Goal: Task Accomplishment & Management: Complete application form

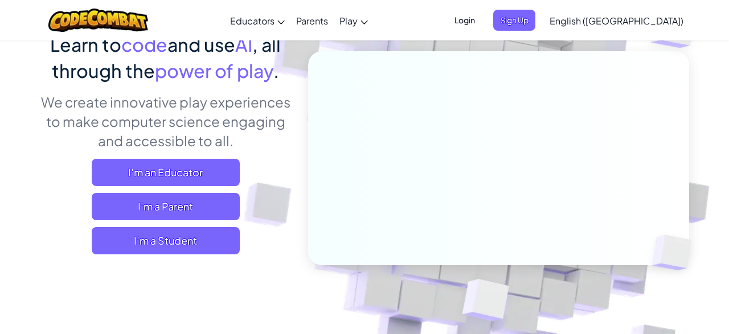
scroll to position [138, 0]
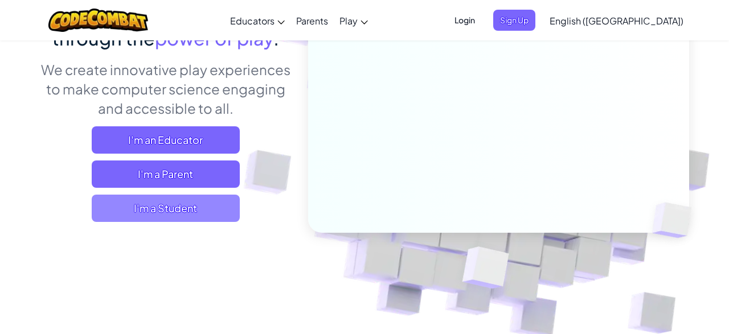
click at [221, 213] on span "I'm a Student" at bounding box center [166, 208] width 148 height 27
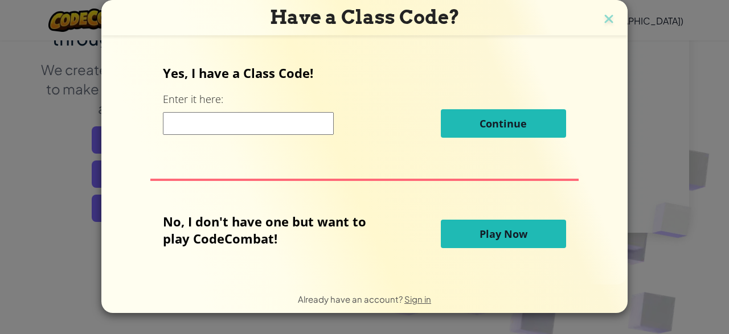
click at [243, 121] on input at bounding box center [248, 123] width 171 height 23
type input "WinBiteFunny"
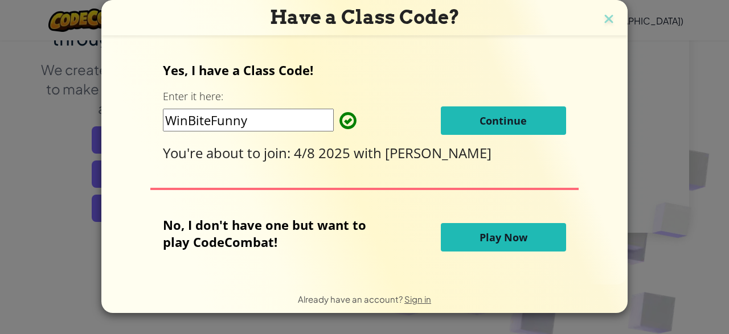
drag, startPoint x: 480, startPoint y: 118, endPoint x: 486, endPoint y: 122, distance: 6.9
click at [486, 122] on span "Continue" at bounding box center [502, 121] width 47 height 14
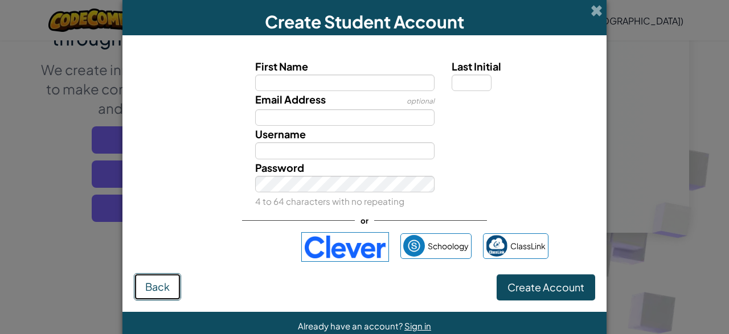
click at [162, 293] on button "Back" at bounding box center [157, 286] width 47 height 27
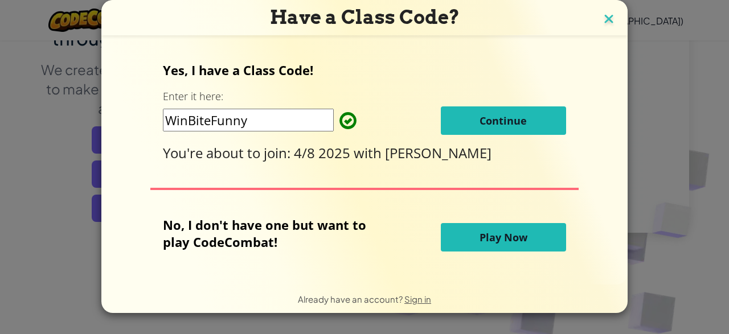
click at [609, 19] on img at bounding box center [608, 19] width 15 height 17
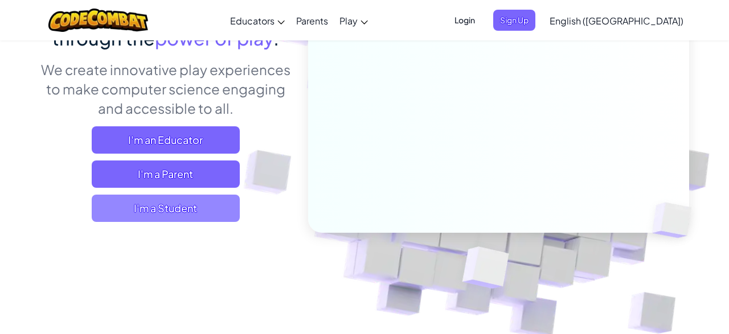
click at [162, 210] on span "I'm a Student" at bounding box center [166, 208] width 148 height 27
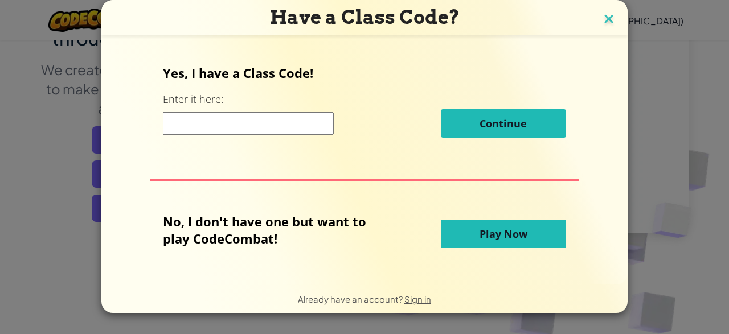
click at [612, 18] on img at bounding box center [608, 19] width 15 height 17
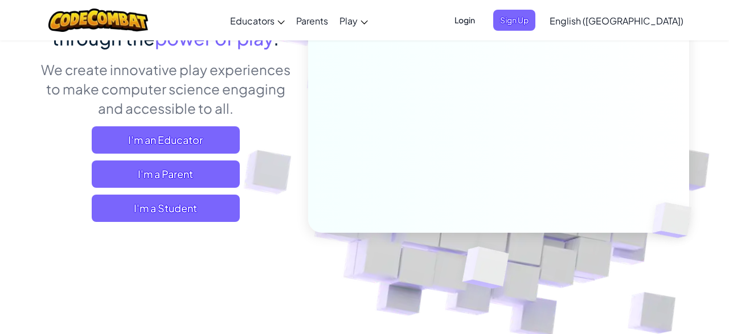
click at [482, 26] on span "Login" at bounding box center [464, 20] width 34 height 21
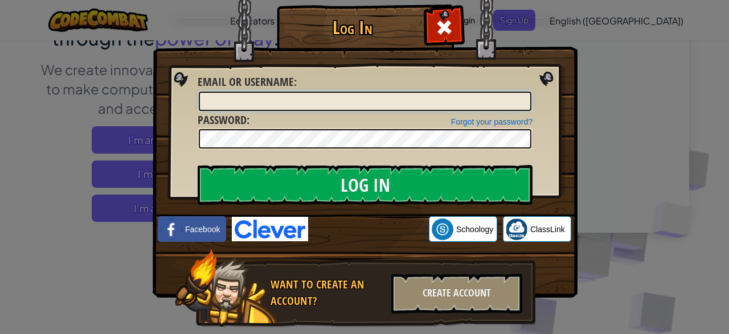
click at [428, 109] on input "Email or Username :" at bounding box center [365, 101] width 332 height 19
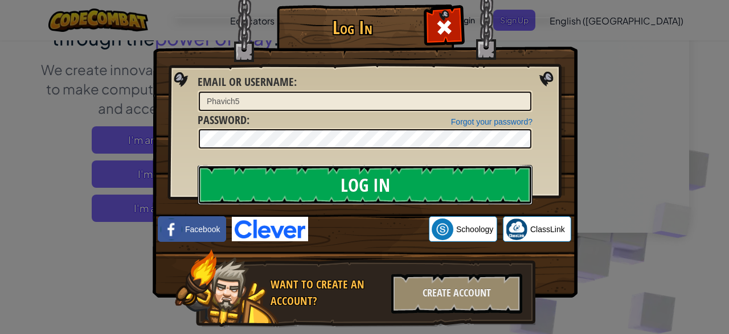
click at [224, 181] on input "Log In" at bounding box center [365, 185] width 335 height 40
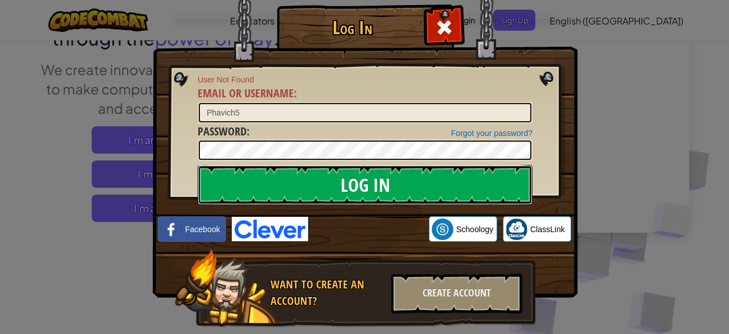
click at [302, 166] on input "Log In" at bounding box center [365, 185] width 335 height 40
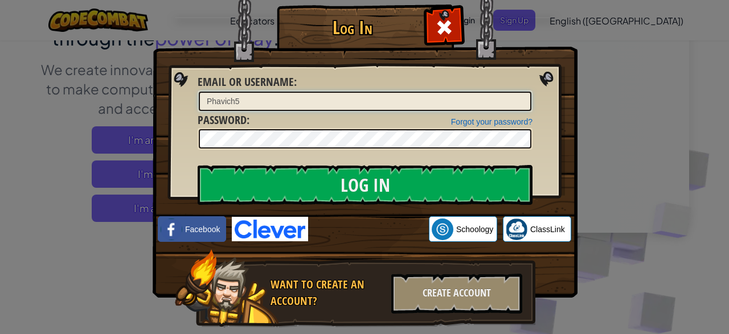
click at [285, 98] on input "Phavich5" at bounding box center [365, 101] width 332 height 19
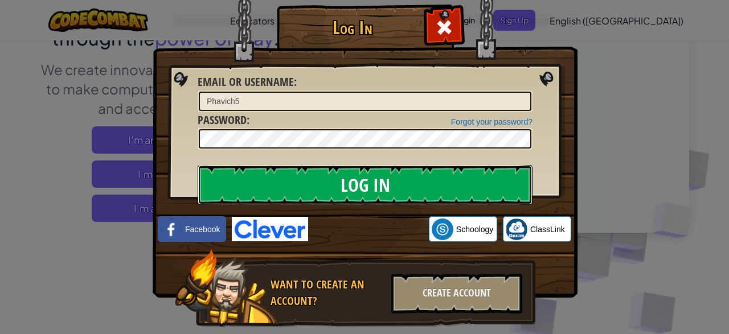
click at [213, 183] on input "Log In" at bounding box center [365, 185] width 335 height 40
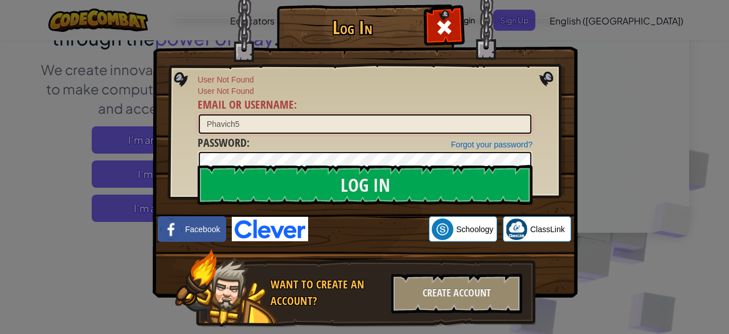
click at [317, 117] on input "Phavich5" at bounding box center [365, 123] width 332 height 19
drag, startPoint x: 265, startPoint y: 126, endPoint x: 235, endPoint y: 136, distance: 31.9
click at [235, 134] on input "Phavich5" at bounding box center [365, 123] width 332 height 19
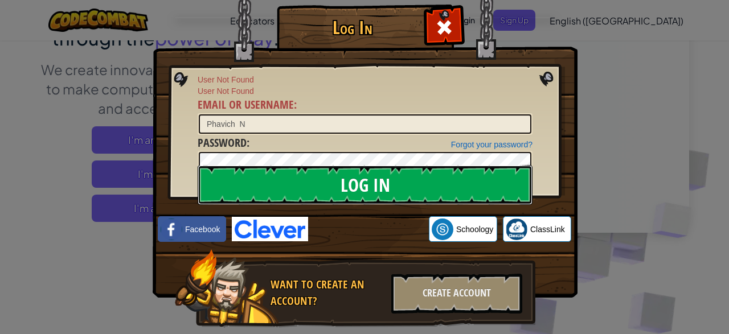
click at [262, 183] on input "Log In" at bounding box center [365, 185] width 335 height 40
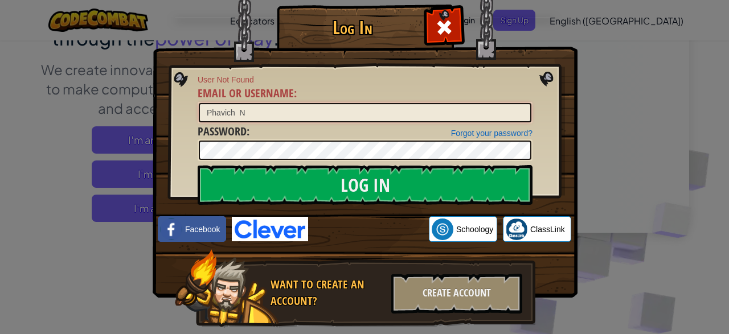
click at [240, 117] on input "Phavich N" at bounding box center [365, 112] width 332 height 19
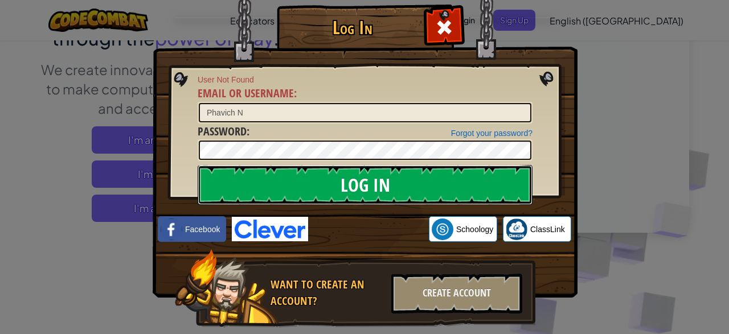
click at [282, 192] on input "Log In" at bounding box center [365, 185] width 335 height 40
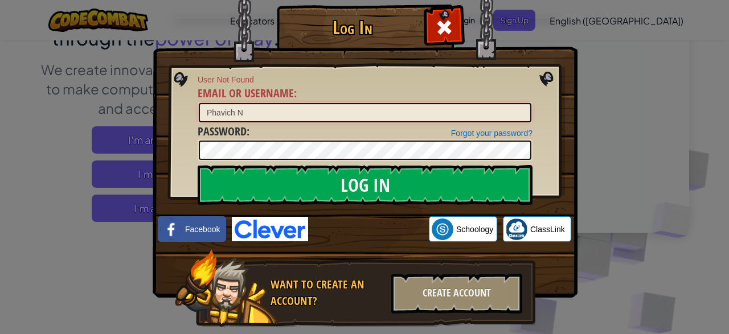
click at [237, 116] on input "Phavich N" at bounding box center [365, 112] width 332 height 19
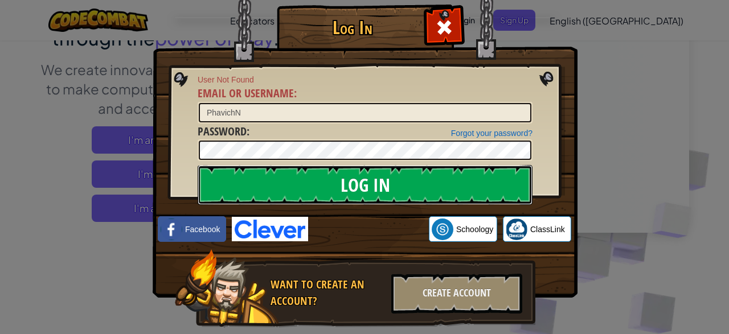
click at [323, 190] on input "Log In" at bounding box center [365, 185] width 335 height 40
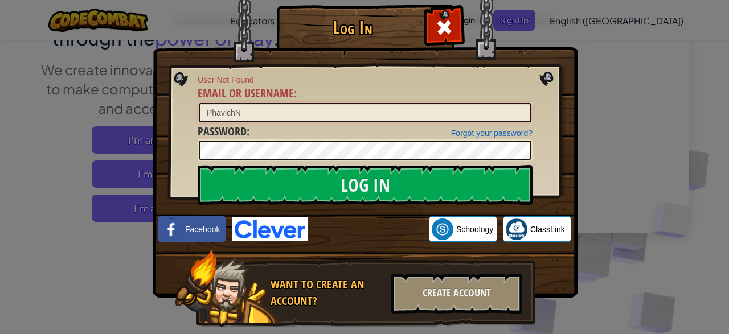
click at [258, 103] on input "PhavichN" at bounding box center [365, 112] width 332 height 19
click at [198, 165] on input "Log In" at bounding box center [365, 185] width 335 height 40
click at [292, 101] on label "Email or Username :" at bounding box center [247, 93] width 99 height 17
click at [292, 103] on input "Phavich" at bounding box center [365, 112] width 332 height 19
click at [311, 112] on input "Phavich" at bounding box center [365, 112] width 332 height 19
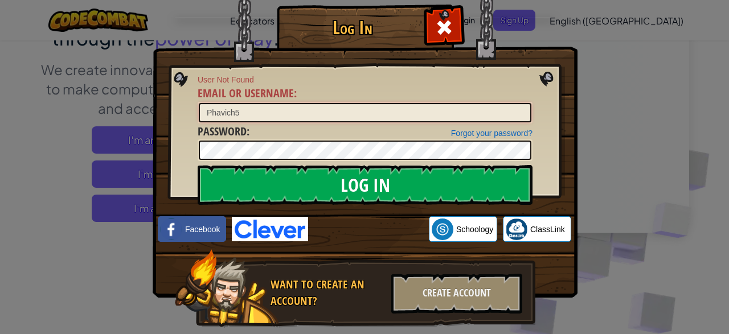
type input "Phavich5"
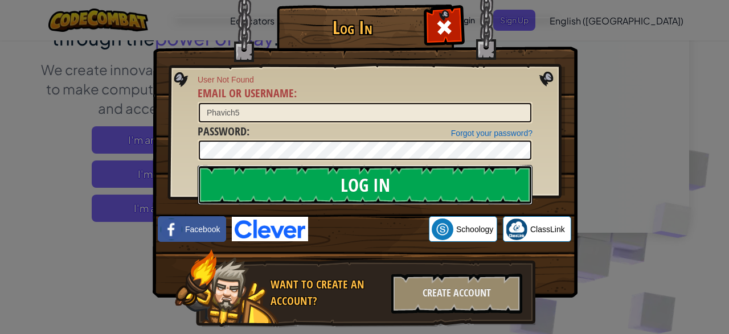
click at [299, 178] on input "Log In" at bounding box center [365, 185] width 335 height 40
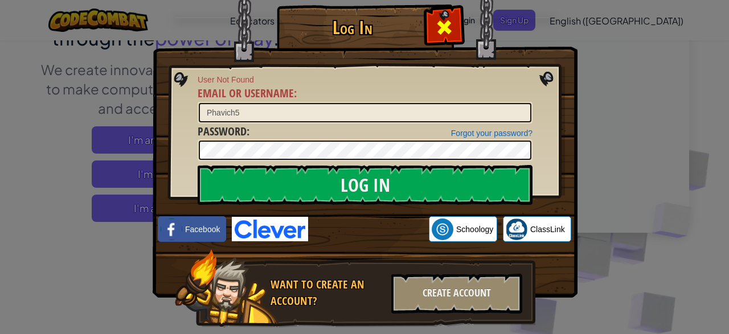
click at [453, 19] on div at bounding box center [444, 26] width 36 height 36
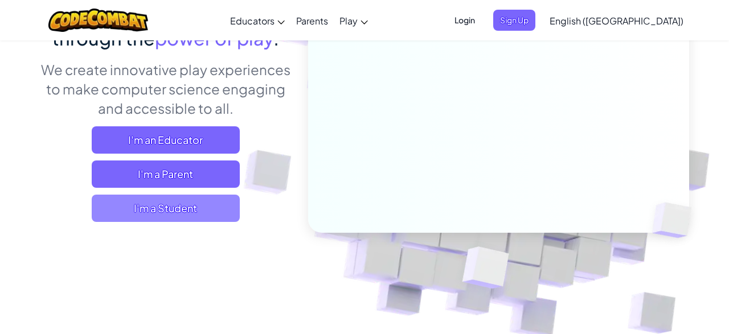
click at [210, 206] on span "I'm a Student" at bounding box center [166, 208] width 148 height 27
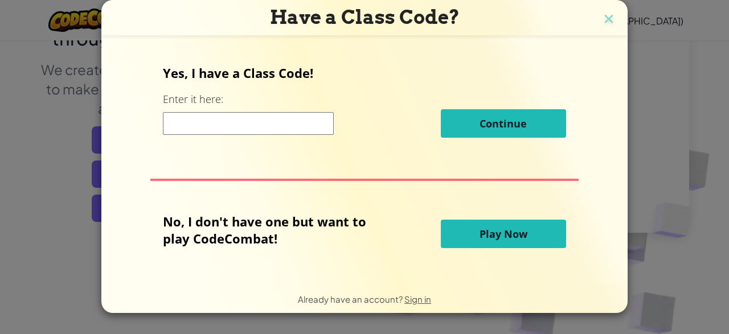
click at [254, 121] on input at bounding box center [248, 123] width 171 height 23
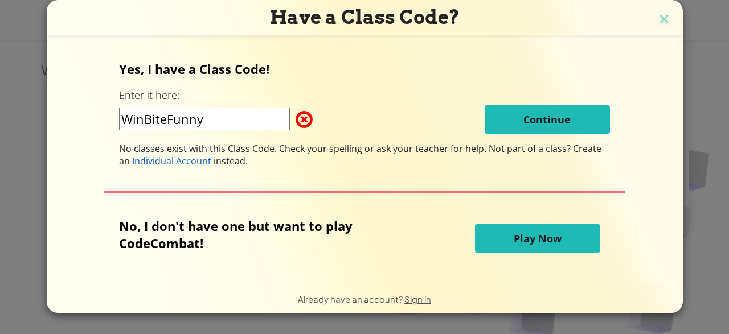
type input "WinBiteFunny"
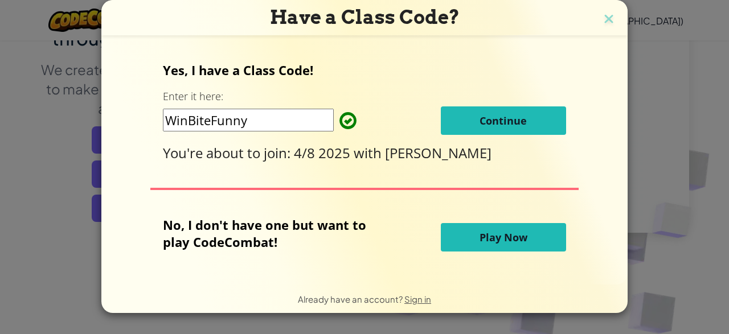
click at [522, 114] on span "Continue" at bounding box center [502, 121] width 47 height 14
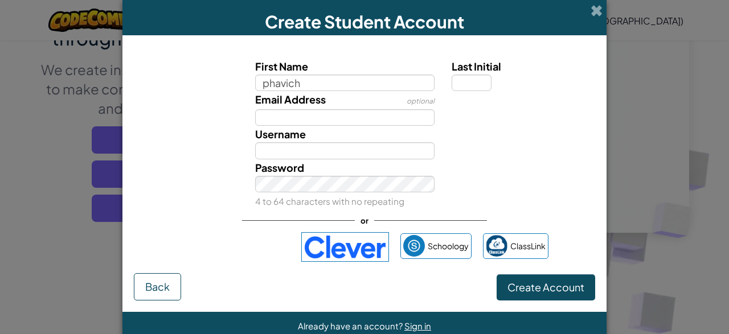
type input "phavich"
click at [463, 86] on input "Last Initial" at bounding box center [471, 83] width 40 height 17
type input "Phavich"
type input "n"
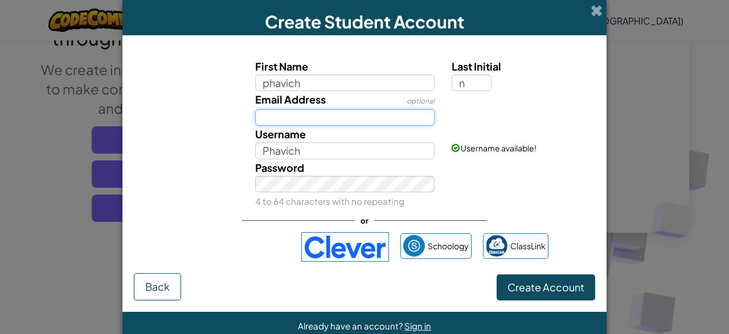
type input "PhavichN"
click at [395, 119] on input "Email Address" at bounding box center [345, 117] width 180 height 17
type input "[EMAIL_ADDRESS][DOMAIN_NAME]"
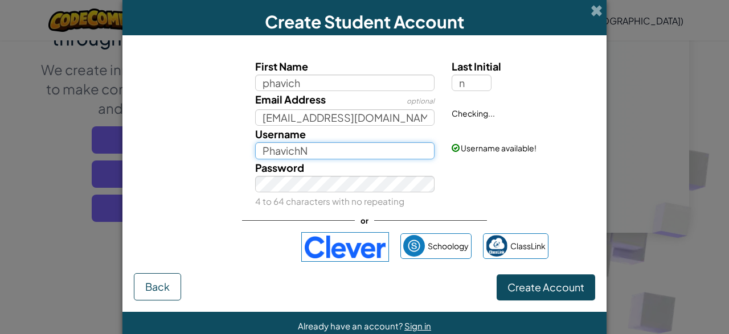
click at [322, 153] on input "PhavichN" at bounding box center [345, 150] width 180 height 17
type input "Phavich5"
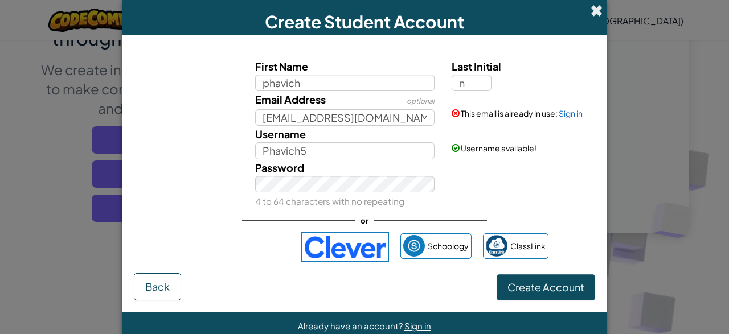
click at [595, 11] on span at bounding box center [596, 11] width 12 height 12
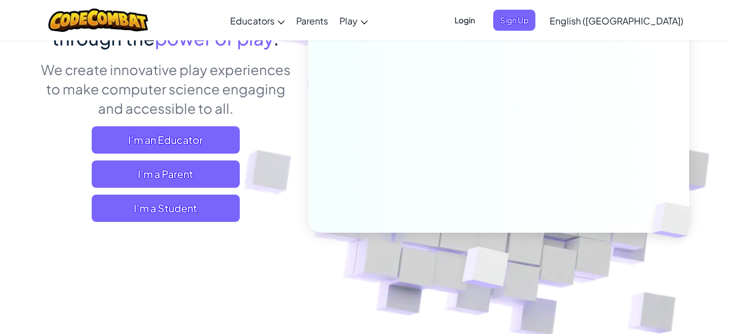
click at [482, 14] on span "Login" at bounding box center [464, 20] width 34 height 21
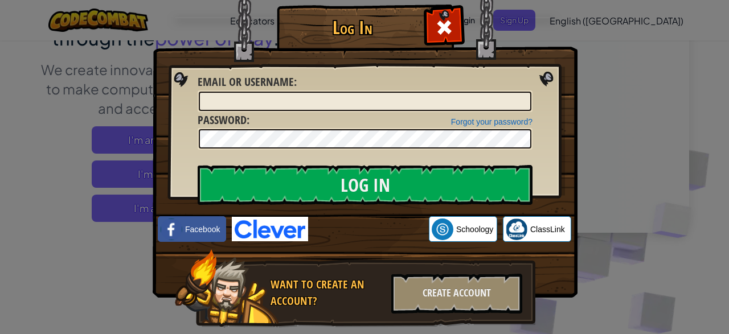
click at [447, 113] on div "Forgot your password? Password :" at bounding box center [365, 131] width 335 height 38
click at [439, 93] on input "Email or Username :" at bounding box center [365, 101] width 332 height 19
type input "[EMAIL_ADDRESS][DOMAIN_NAME]"
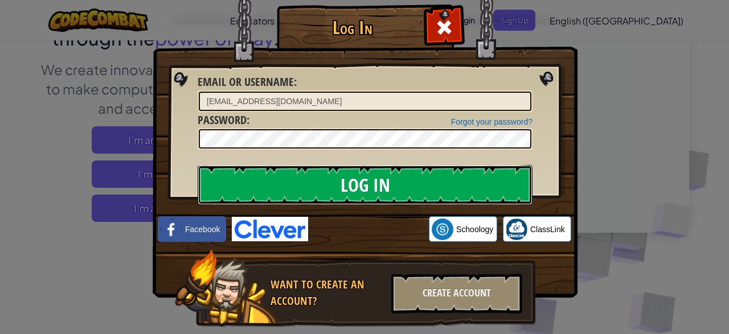
click at [285, 185] on input "Log In" at bounding box center [365, 185] width 335 height 40
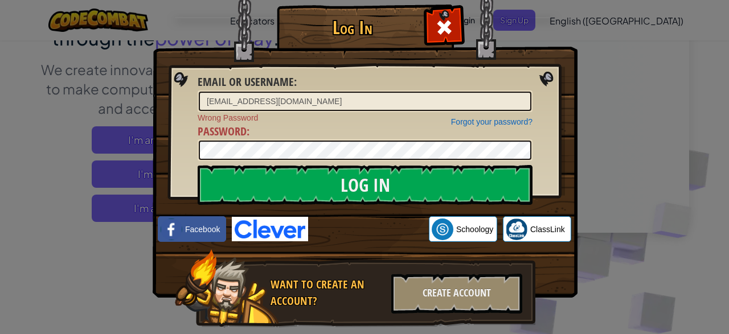
click at [303, 88] on div "Email or Username : [EMAIL_ADDRESS][DOMAIN_NAME]" at bounding box center [365, 93] width 335 height 38
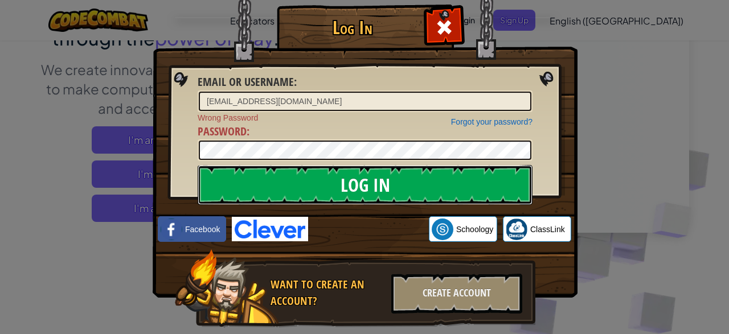
click at [292, 186] on input "Log In" at bounding box center [365, 185] width 335 height 40
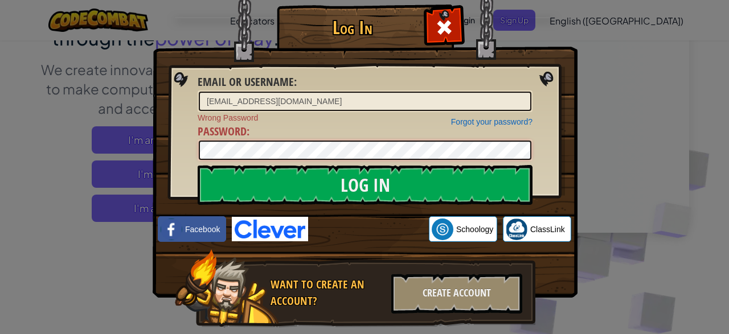
click at [198, 165] on input "Log In" at bounding box center [365, 185] width 335 height 40
click at [440, 28] on span at bounding box center [444, 27] width 18 height 18
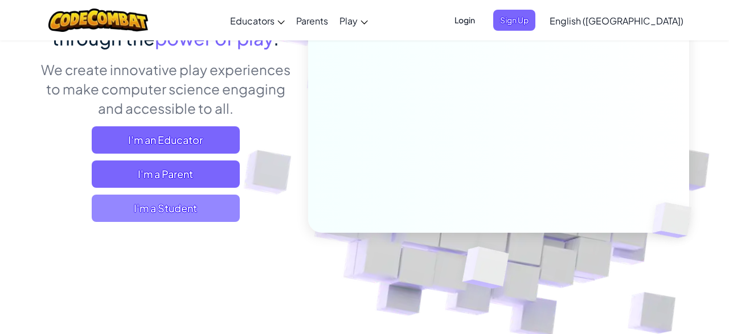
click at [183, 220] on span "I'm a Student" at bounding box center [166, 208] width 148 height 27
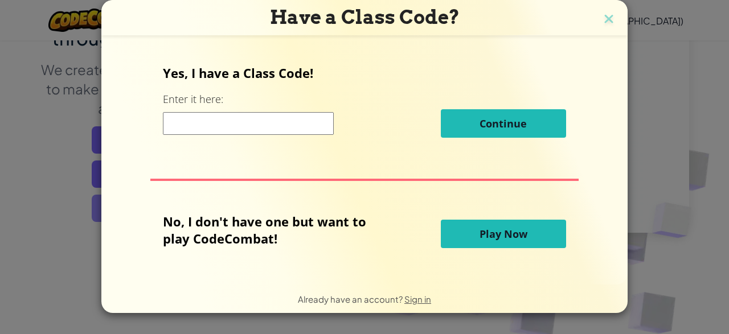
click at [186, 221] on div "Yes, I have a Class Code! Enter it here: Continue No, I don't have one but want…" at bounding box center [364, 159] width 503 height 223
click at [239, 125] on input at bounding box center [248, 123] width 171 height 23
type input "WinBiteFunny"
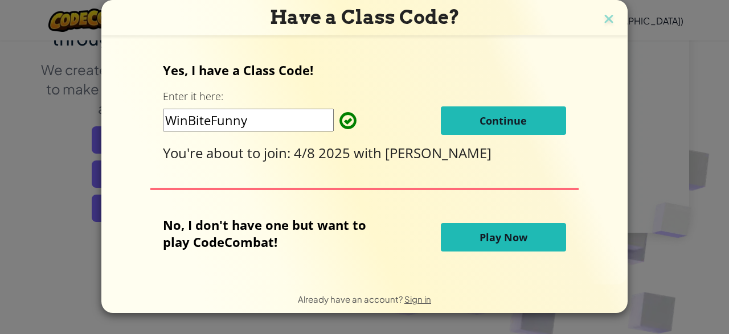
click at [499, 121] on span "Continue" at bounding box center [502, 121] width 47 height 14
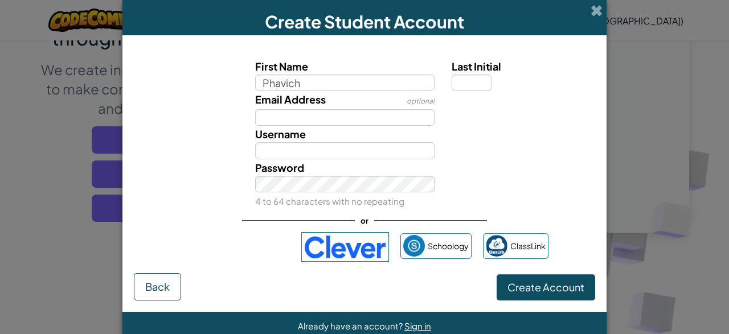
type input "Phavich"
click at [470, 81] on input "Last Initial" at bounding box center [471, 83] width 40 height 17
type input "Phavich"
type input "N"
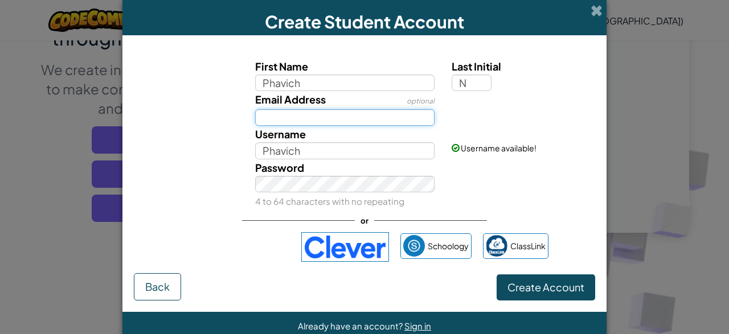
type input "PhavichN"
click at [380, 114] on input "Email Address" at bounding box center [345, 117] width 180 height 17
type input "8"
type input "[EMAIL_ADDRESS][DOMAIN_NAME]"
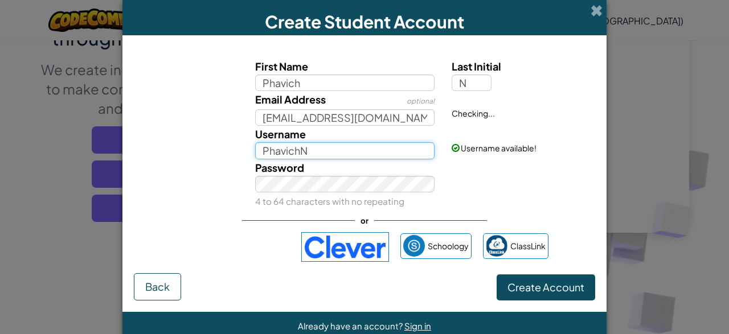
click at [331, 154] on input "PhavichN" at bounding box center [345, 150] width 180 height 17
type input "Phavich5"
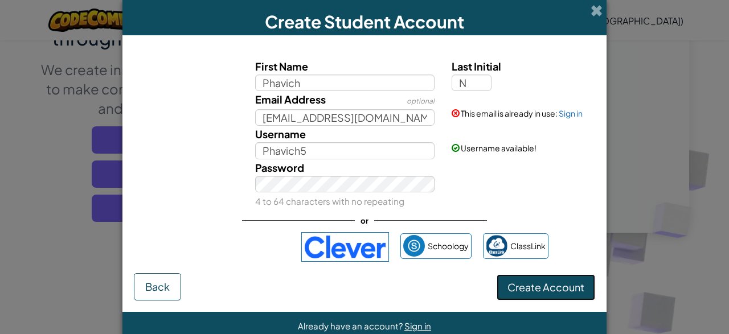
click at [517, 287] on span "Create Account" at bounding box center [545, 287] width 77 height 13
click at [572, 120] on div "Email Address optional [EMAIL_ADDRESS][DOMAIN_NAME] This email is already in us…" at bounding box center [364, 108] width 473 height 35
click at [576, 108] on link "Sign in" at bounding box center [570, 113] width 24 height 10
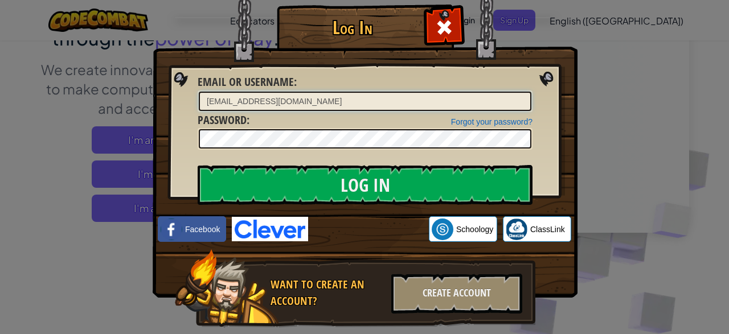
drag, startPoint x: 417, startPoint y: 110, endPoint x: 157, endPoint y: 153, distance: 264.1
click at [175, 153] on div "Log In Unknown Error Email or Username : [EMAIL_ADDRESS][DOMAIN_NAME] Forgot yo…" at bounding box center [364, 182] width 379 height 331
drag, startPoint x: 313, startPoint y: 101, endPoint x: 112, endPoint y: 129, distance: 202.4
click at [199, 111] on input "[EMAIL_ADDRESS][DOMAIN_NAME]" at bounding box center [365, 101] width 332 height 19
click at [429, 11] on div at bounding box center [444, 26] width 36 height 36
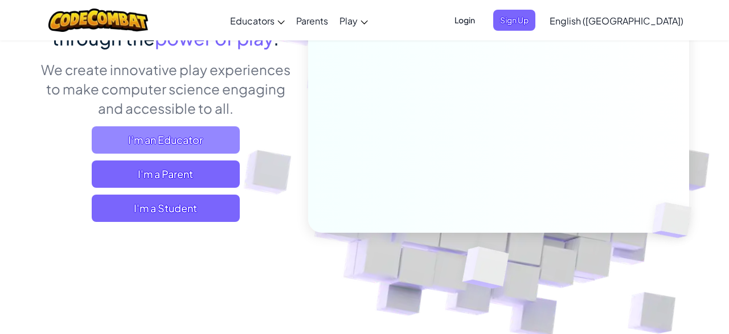
click at [215, 134] on span "I'm an Educator" at bounding box center [166, 139] width 148 height 27
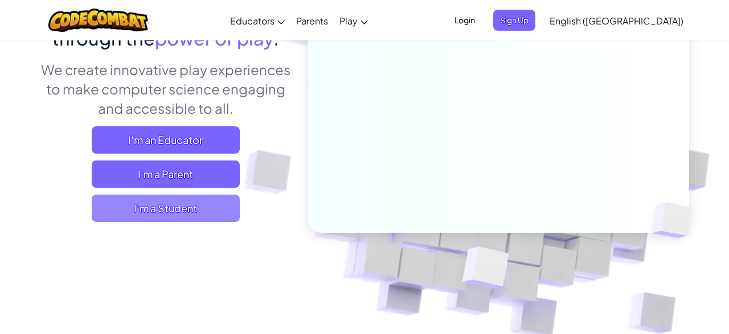
click at [188, 206] on span "I'm a Student" at bounding box center [166, 208] width 148 height 27
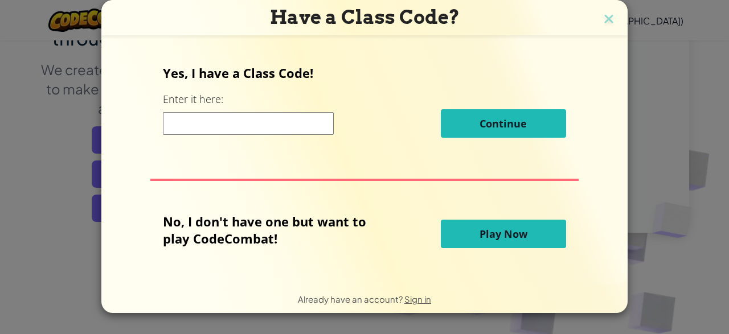
click at [285, 127] on input at bounding box center [248, 123] width 171 height 23
type input "WinBiteFunny"
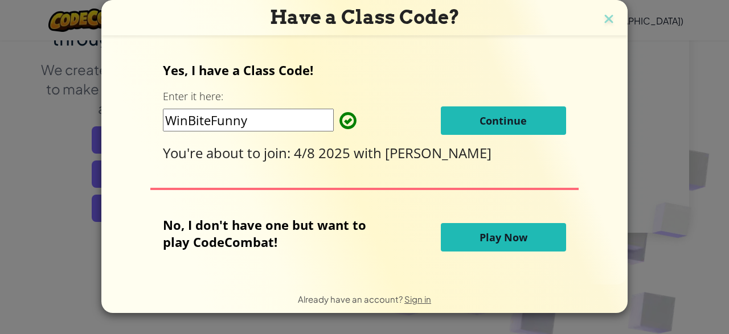
click at [512, 114] on span "Continue" at bounding box center [502, 121] width 47 height 14
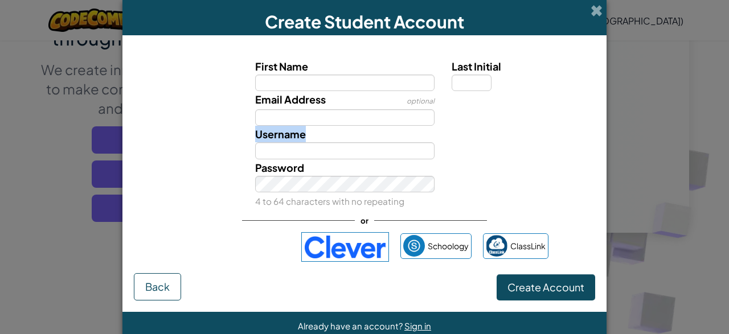
drag, startPoint x: 515, startPoint y: 113, endPoint x: 359, endPoint y: 134, distance: 157.9
click at [359, 134] on div "First Name Last Initial Email Address optional Username Password 4 to 64 charac…" at bounding box center [364, 133] width 455 height 151
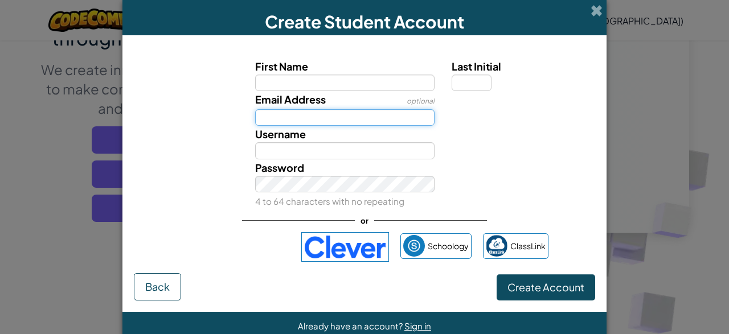
click at [368, 121] on input "Email Address" at bounding box center [345, 117] width 180 height 17
type input "[EMAIL_ADDRESS][DOMAIN_NAME]"
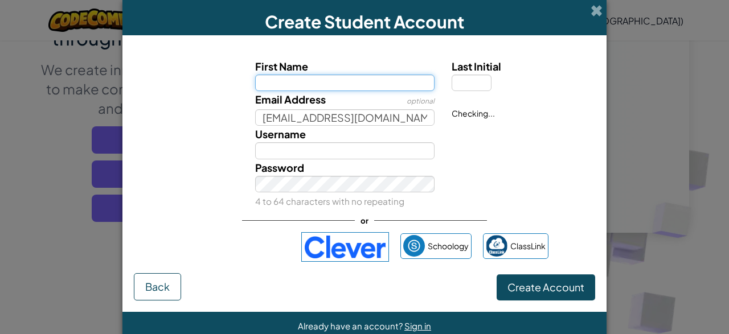
click at [395, 86] on input "First Name" at bounding box center [345, 83] width 180 height 17
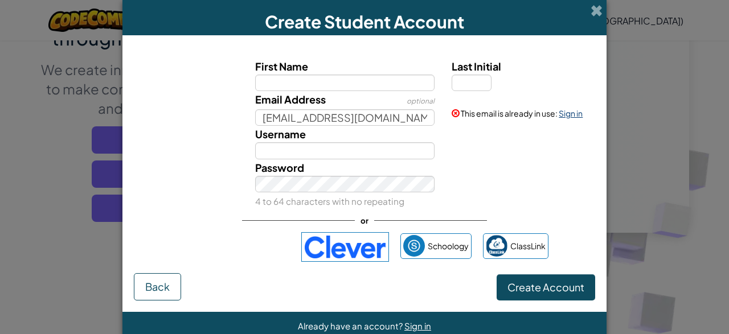
click at [573, 116] on link "Sign in" at bounding box center [570, 113] width 24 height 10
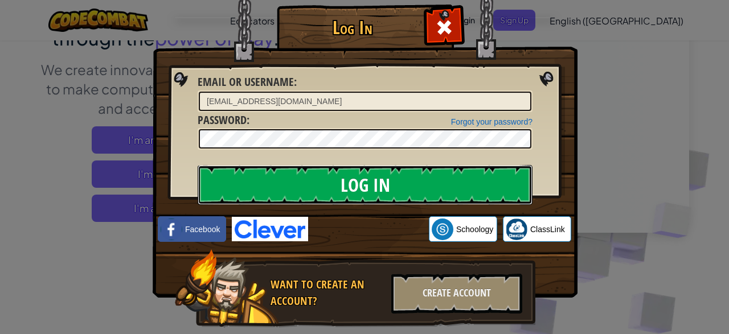
click at [352, 179] on input "Log In" at bounding box center [365, 185] width 335 height 40
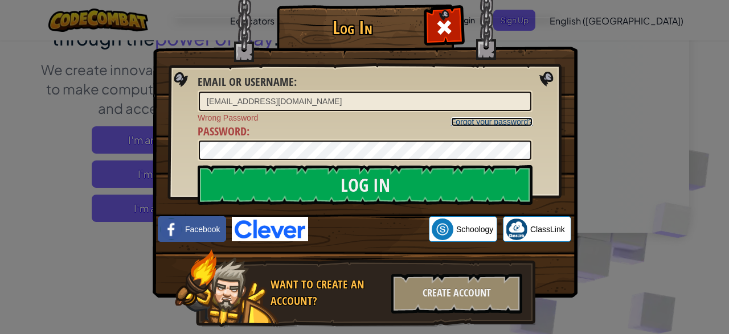
click at [494, 121] on link "Forgot your password?" at bounding box center [491, 121] width 81 height 9
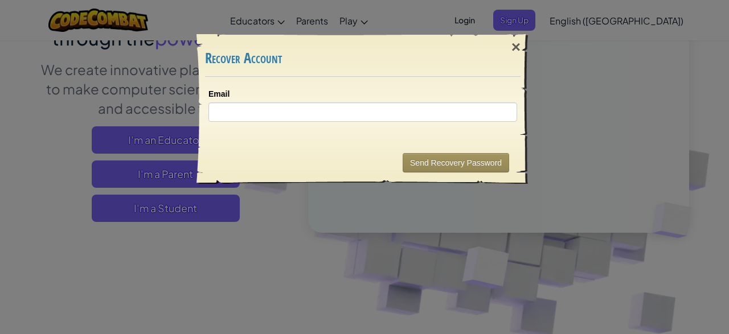
scroll to position [0, 0]
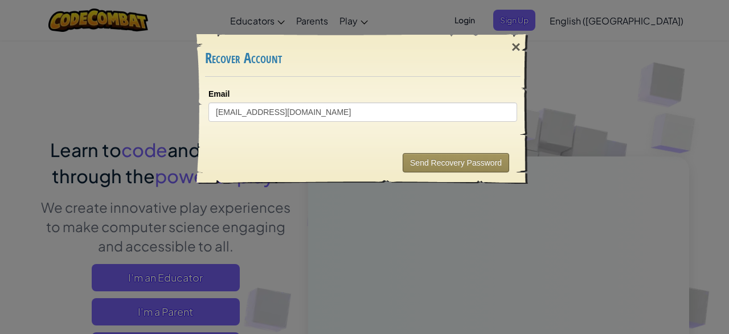
type input "[EMAIL_ADDRESS][DOMAIN_NAME]"
click at [453, 161] on button "Send Recovery Password" at bounding box center [455, 162] width 106 height 19
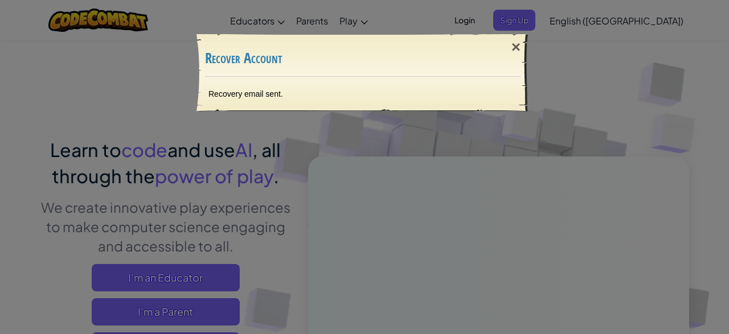
click at [313, 93] on div "Recovery email sent." at bounding box center [362, 94] width 331 height 34
drag, startPoint x: 296, startPoint y: 95, endPoint x: 276, endPoint y: 98, distance: 20.2
click at [276, 98] on div "Recovery email sent." at bounding box center [362, 94] width 331 height 34
click at [513, 46] on div "×" at bounding box center [516, 47] width 26 height 33
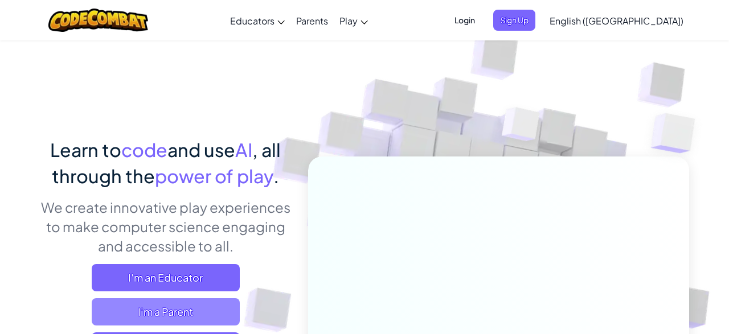
scroll to position [71, 0]
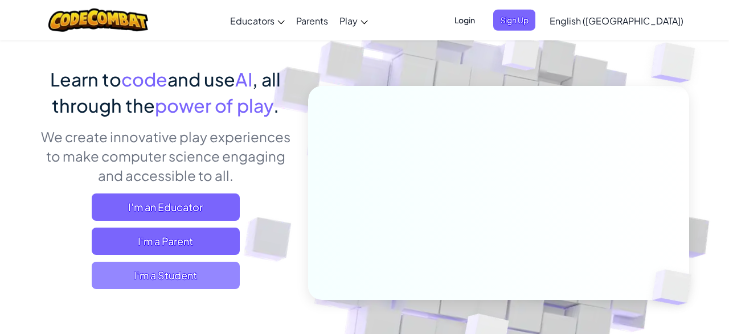
click at [183, 266] on span "I'm a Student" at bounding box center [166, 275] width 148 height 27
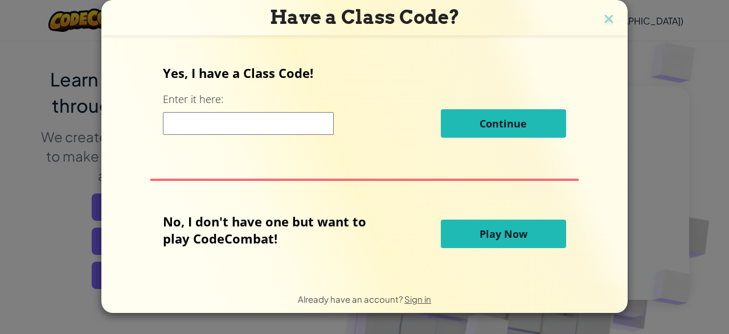
click at [257, 121] on input at bounding box center [248, 123] width 171 height 23
click at [266, 148] on div "Yes, I have a Class Code! Enter it here: w Continue No, I don't have one but wa…" at bounding box center [364, 159] width 503 height 223
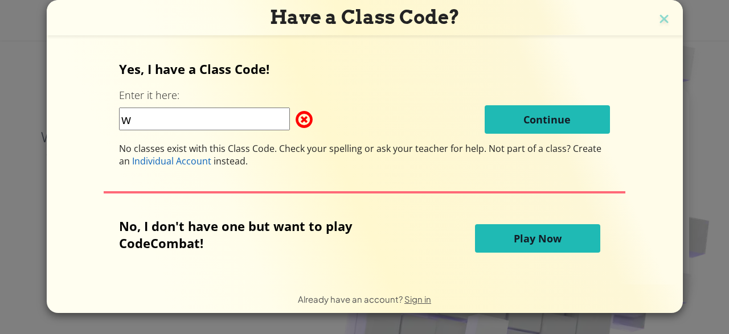
click at [265, 110] on input "w" at bounding box center [204, 119] width 171 height 23
click at [262, 124] on input "w" at bounding box center [204, 119] width 171 height 23
click at [260, 143] on span "No classes exist with this Class Code. Check your spelling or ask your teacher …" at bounding box center [303, 148] width 369 height 13
click at [258, 129] on input "w" at bounding box center [204, 119] width 171 height 23
click at [260, 124] on input "w" at bounding box center [204, 119] width 171 height 23
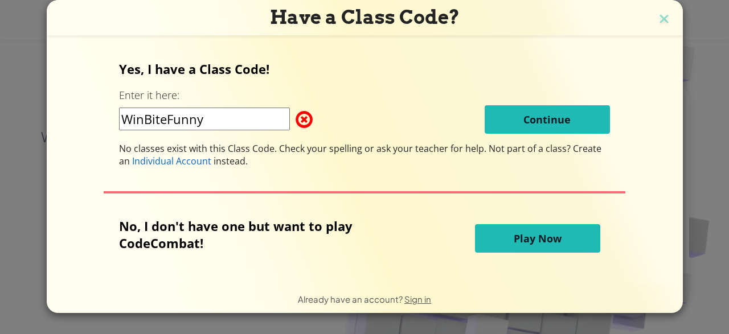
type input "WinBiteFunny"
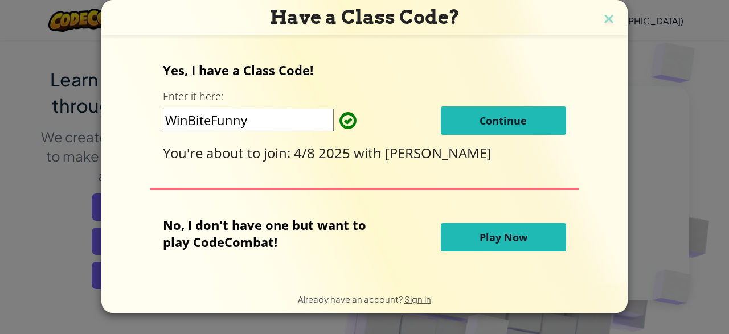
click at [484, 130] on button "Continue" at bounding box center [503, 120] width 125 height 28
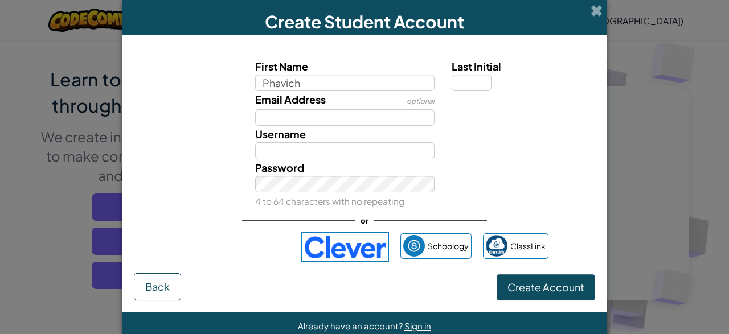
type input "Phavich"
click at [475, 74] on label "Last Initial" at bounding box center [521, 66] width 141 height 17
click at [475, 75] on input "Last Initial" at bounding box center [471, 83] width 40 height 17
click at [475, 74] on label "Last Initial" at bounding box center [521, 66] width 141 height 17
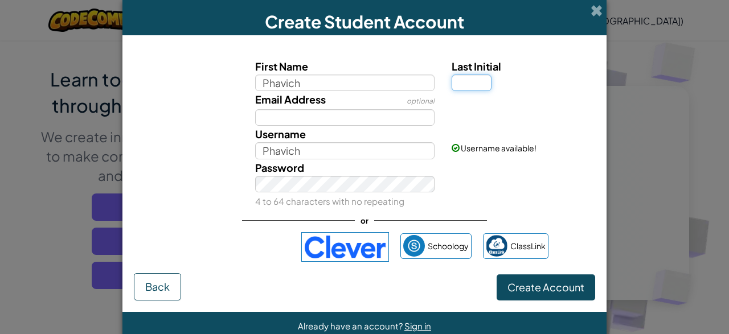
click at [475, 75] on input "Last Initial" at bounding box center [471, 83] width 40 height 17
type input "N"
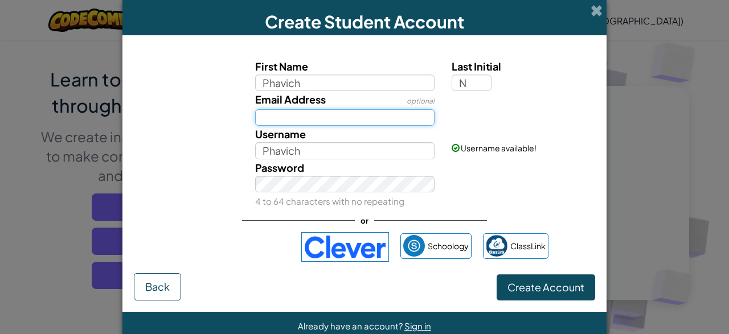
type input "PhavichN"
click at [393, 121] on input "Email Address" at bounding box center [345, 117] width 180 height 17
type input "[EMAIL_ADDRESS][DOMAIN_NAME]"
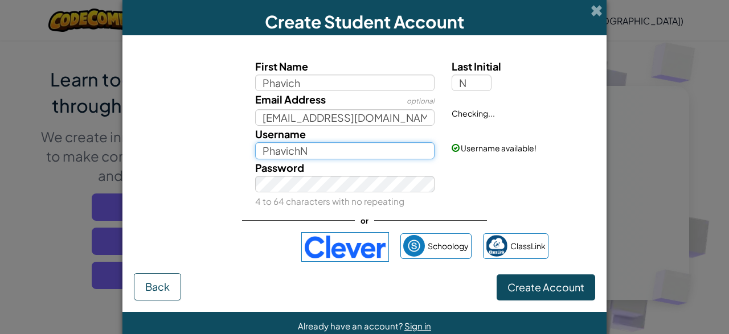
click at [390, 151] on input "PhavichN" at bounding box center [345, 150] width 180 height 17
type input "Phavich"
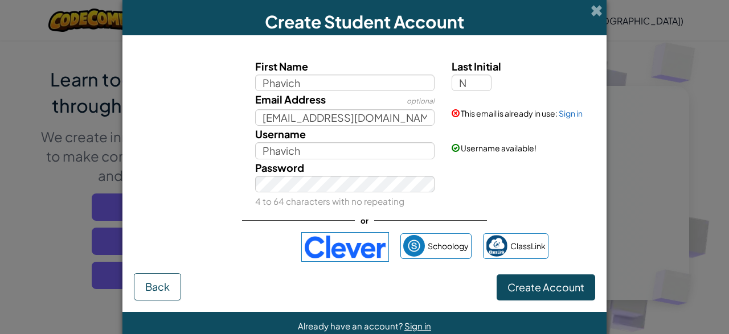
click at [564, 118] on div "This email is already in use: Sign in" at bounding box center [522, 105] width 158 height 28
click at [570, 112] on link "Sign in" at bounding box center [570, 113] width 24 height 10
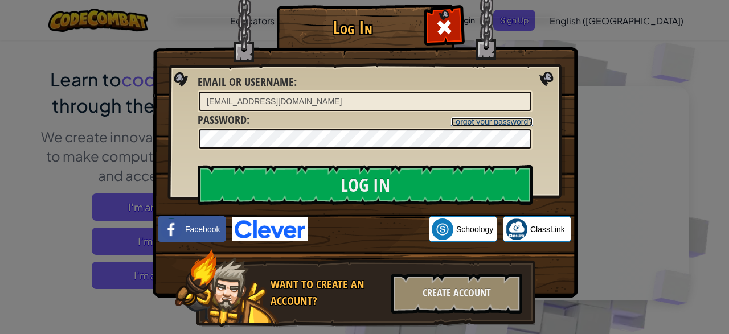
click at [491, 121] on link "Forgot your password?" at bounding box center [491, 121] width 81 height 9
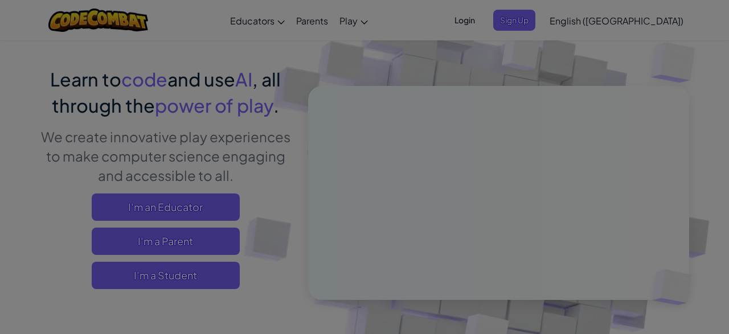
scroll to position [0, 0]
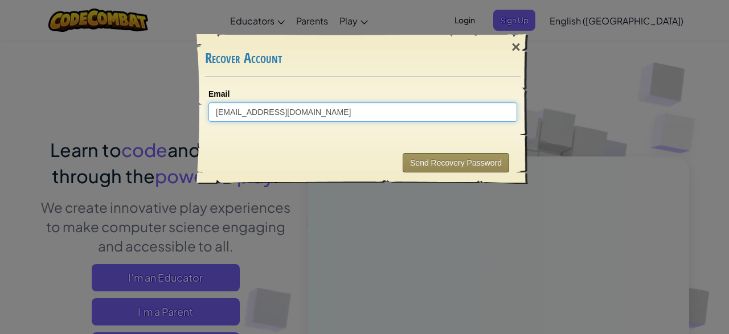
type input "[EMAIL_ADDRESS][DOMAIN_NAME]"
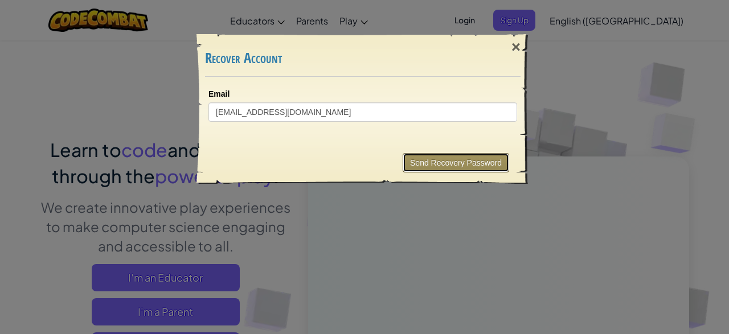
click at [441, 170] on button "Send Recovery Password" at bounding box center [455, 162] width 106 height 19
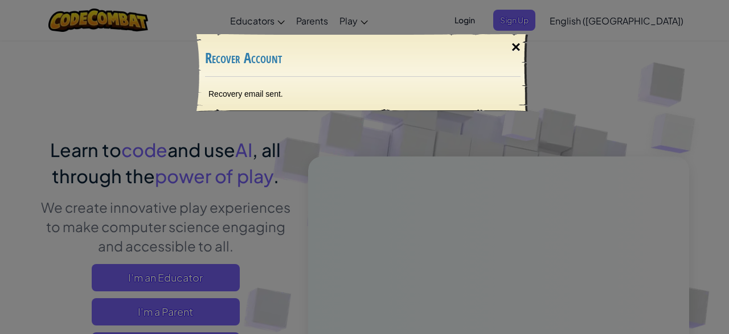
click at [511, 51] on div "×" at bounding box center [516, 47] width 26 height 33
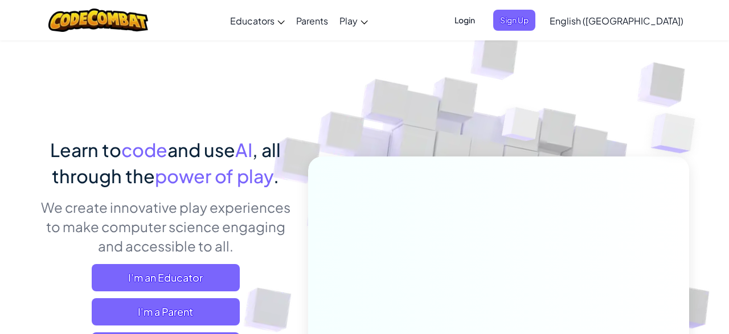
scroll to position [138, 0]
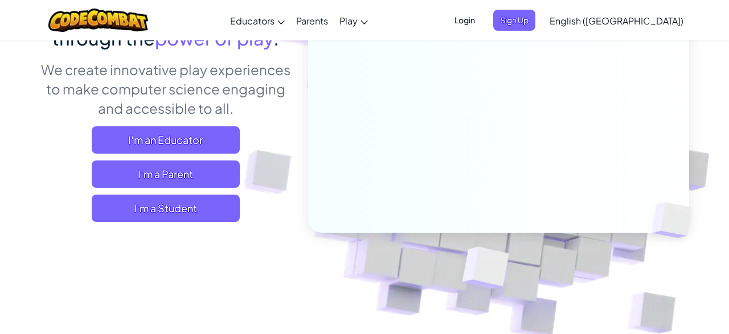
click at [482, 30] on span "Login" at bounding box center [464, 20] width 34 height 21
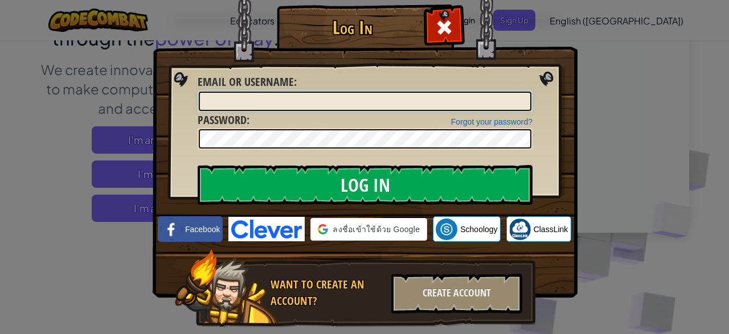
click at [450, 106] on input "Email or Username :" at bounding box center [365, 101] width 332 height 19
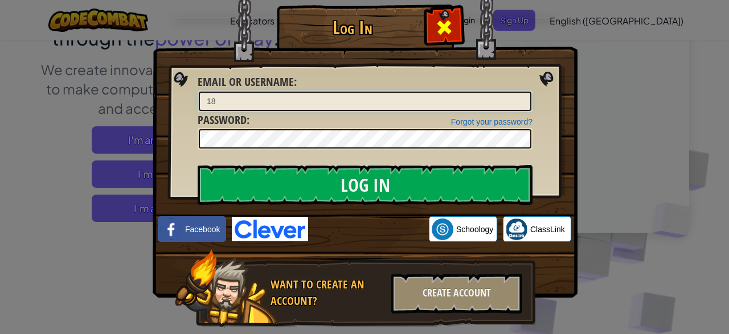
type input "18"
click at [445, 26] on span at bounding box center [444, 27] width 18 height 18
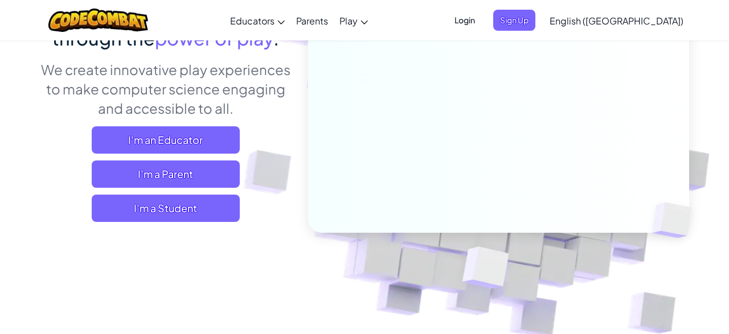
drag, startPoint x: 117, startPoint y: 244, endPoint x: 186, endPoint y: 227, distance: 70.8
click at [137, 241] on div "Learn to code and use AI , all through the power of play . We create innovative…" at bounding box center [364, 158] width 649 height 319
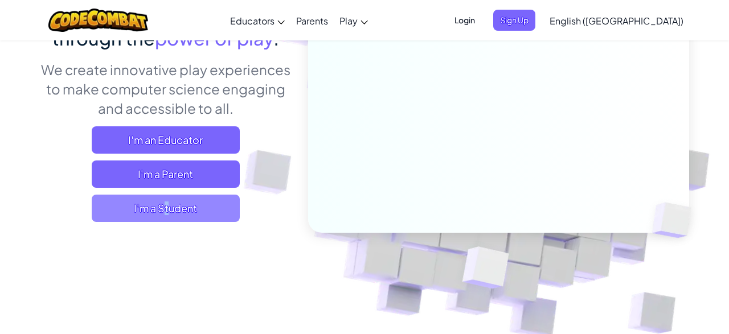
click at [213, 216] on div "Learn to code and use AI , all through the power of play . We create innovative…" at bounding box center [165, 115] width 251 height 232
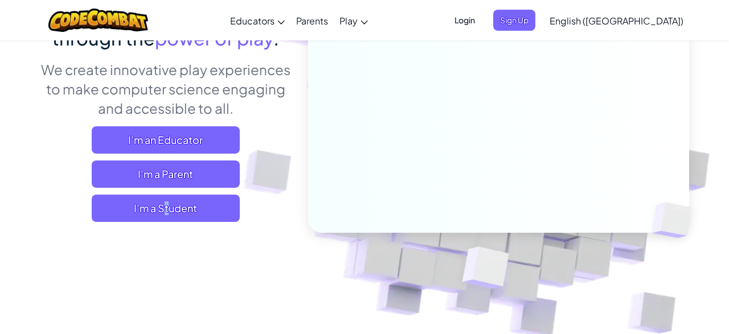
click at [228, 243] on img at bounding box center [491, 113] width 632 height 632
click at [228, 241] on img at bounding box center [491, 113] width 632 height 632
click at [535, 28] on span "Sign Up" at bounding box center [514, 20] width 42 height 21
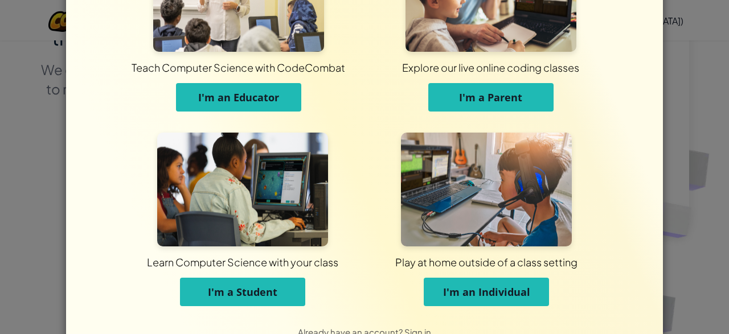
scroll to position [117, 0]
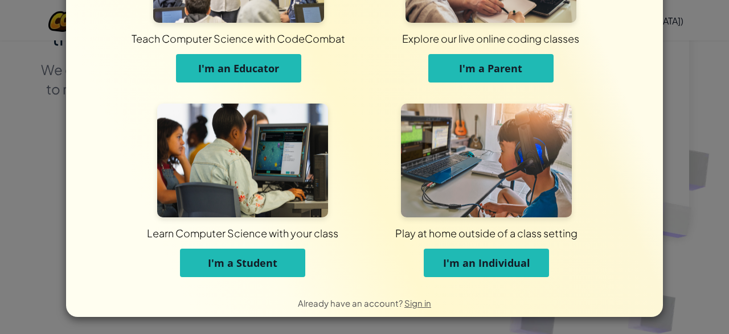
click at [229, 264] on span "I'm a Student" at bounding box center [242, 263] width 69 height 14
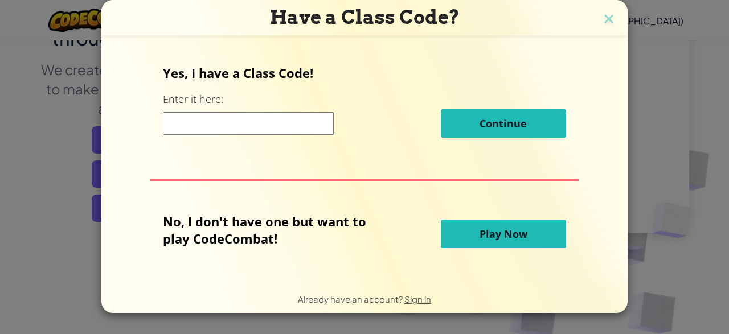
scroll to position [0, 0]
click at [605, 18] on img at bounding box center [608, 19] width 15 height 17
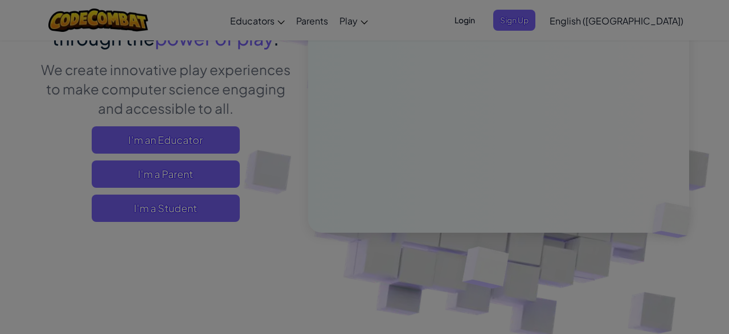
click at [482, 28] on span "Login" at bounding box center [464, 20] width 34 height 21
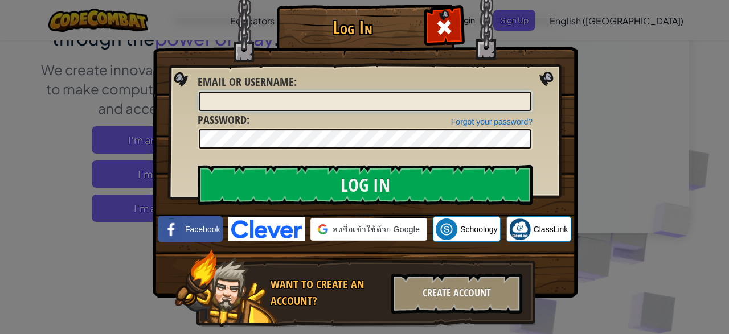
click at [464, 93] on input "Email or Username :" at bounding box center [365, 101] width 332 height 19
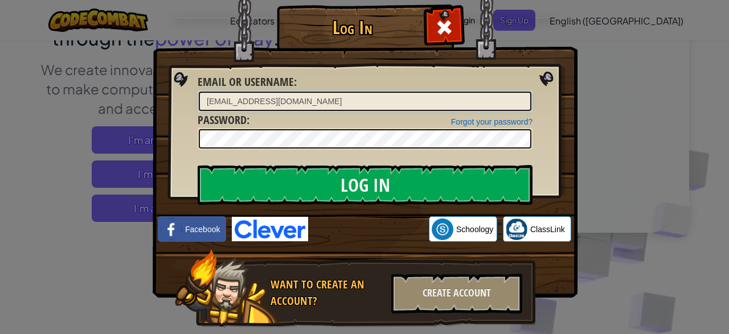
type input "[EMAIL_ADDRESS][DOMAIN_NAME]"
click at [414, 150] on div at bounding box center [365, 139] width 335 height 22
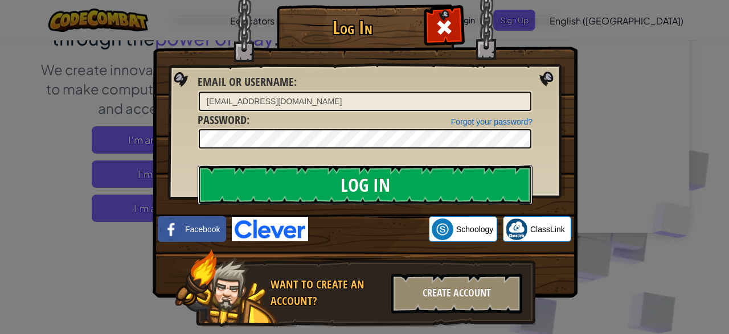
click at [410, 179] on input "Log In" at bounding box center [365, 185] width 335 height 40
